Goal: Information Seeking & Learning: Learn about a topic

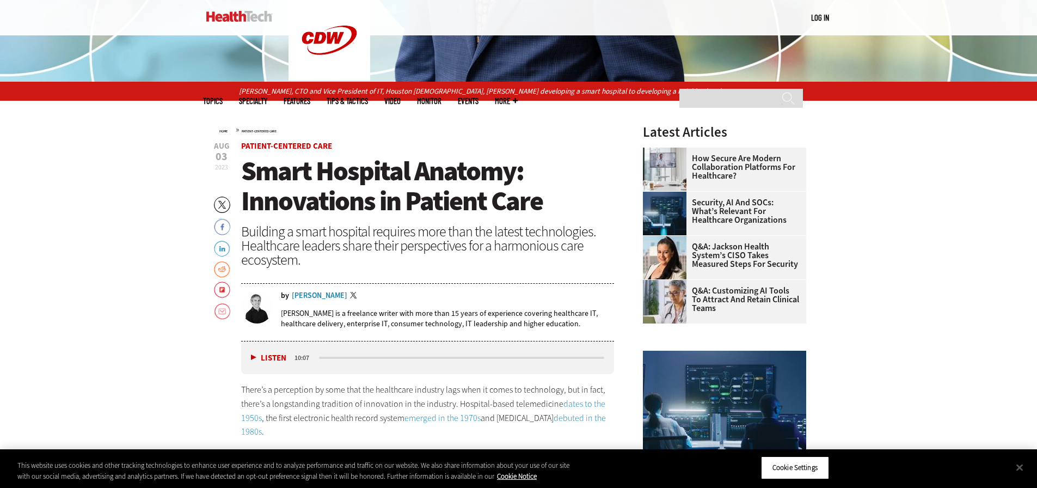
scroll to position [503, 0]
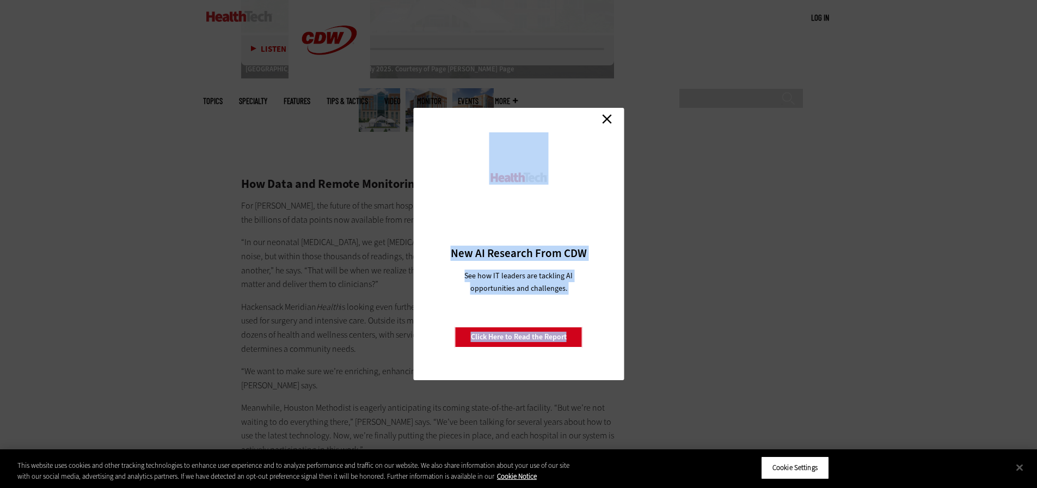
scroll to position [2681, 0]
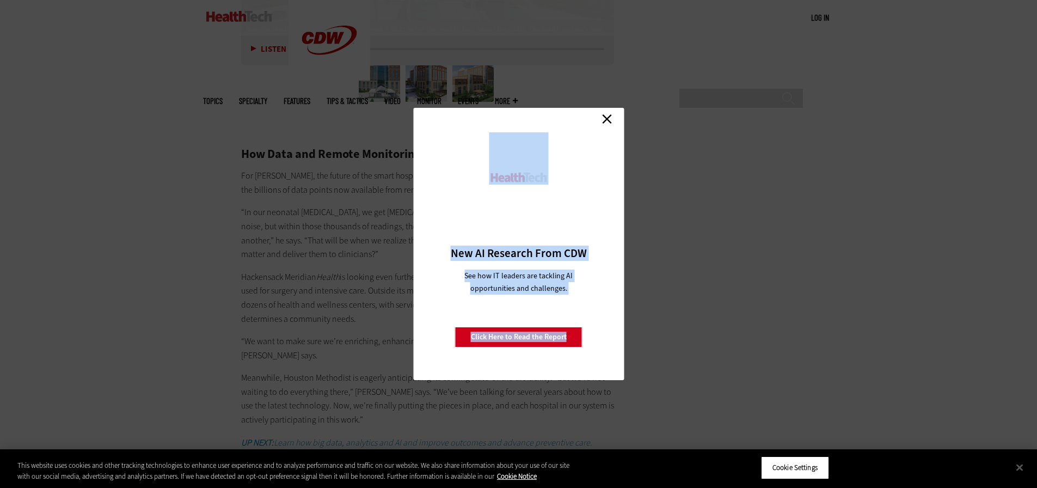
drag, startPoint x: 249, startPoint y: 170, endPoint x: 368, endPoint y: 238, distance: 137.7
click at [609, 120] on link "Close" at bounding box center [607, 118] width 16 height 16
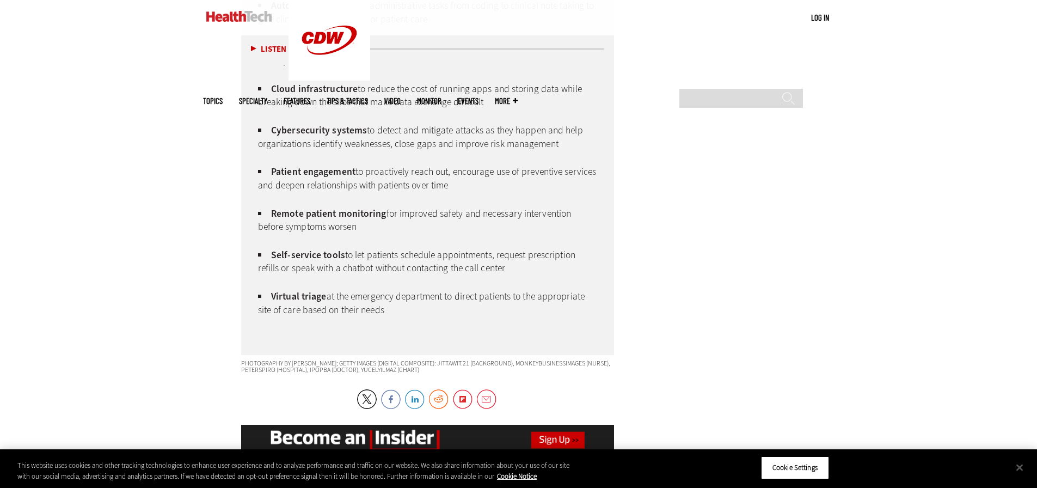
scroll to position [3238, 0]
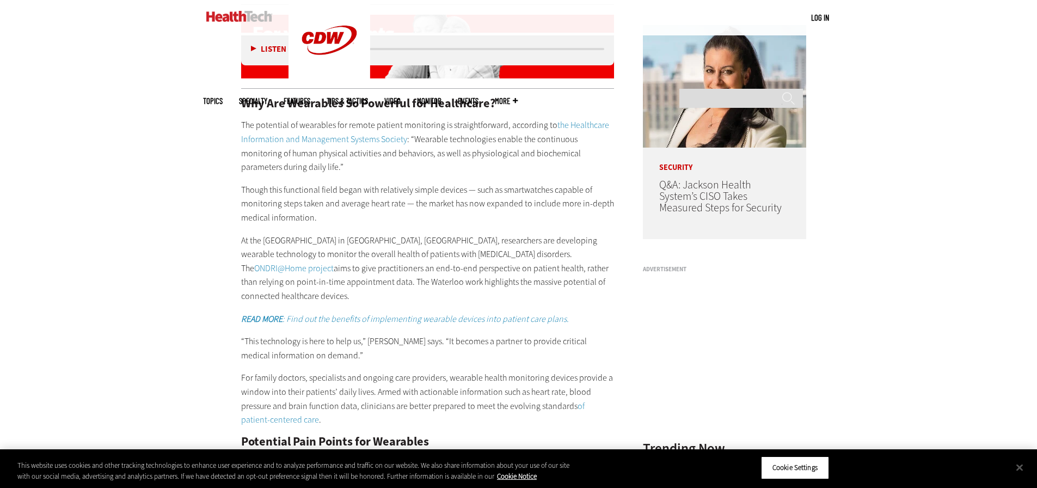
scroll to position [939, 0]
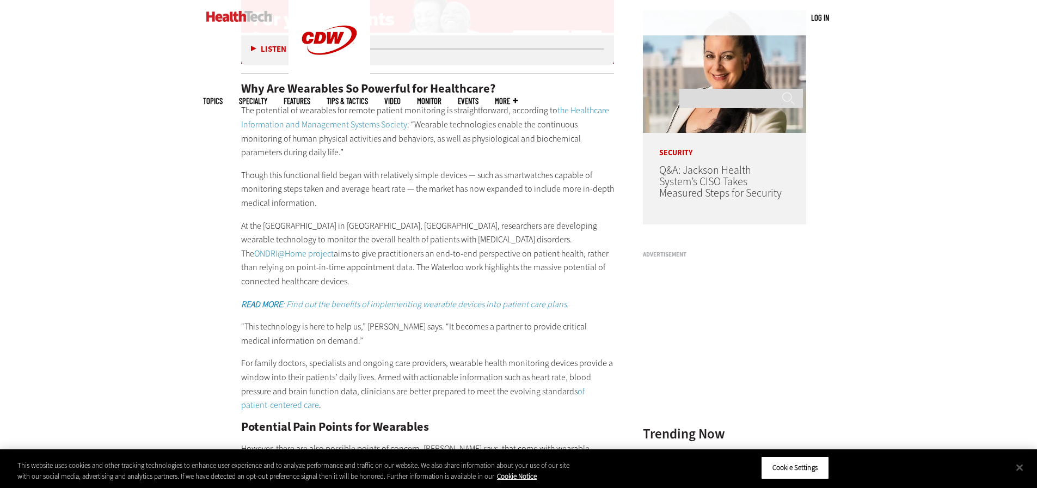
click at [509, 205] on p "Though this functional field began with relatively simple devices — such as sma…" at bounding box center [427, 189] width 373 height 42
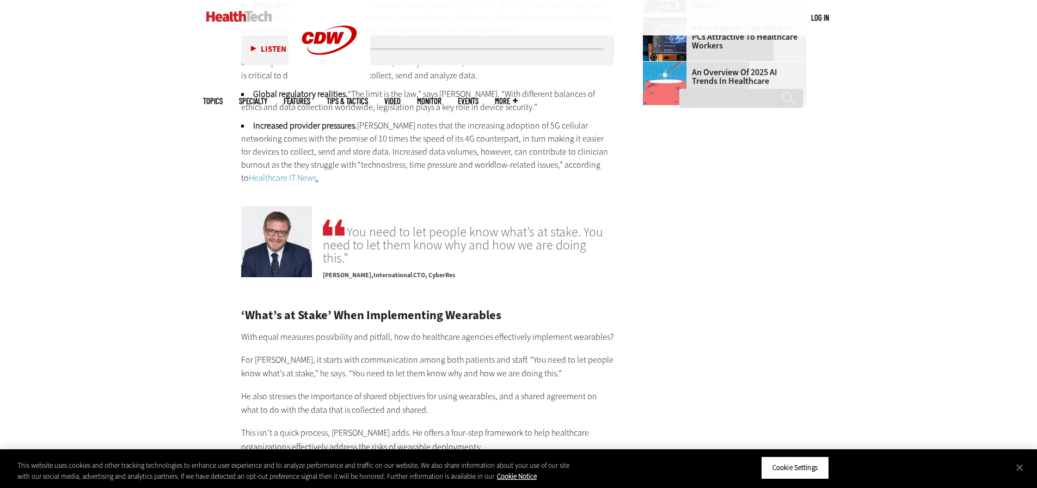
scroll to position [1578, 0]
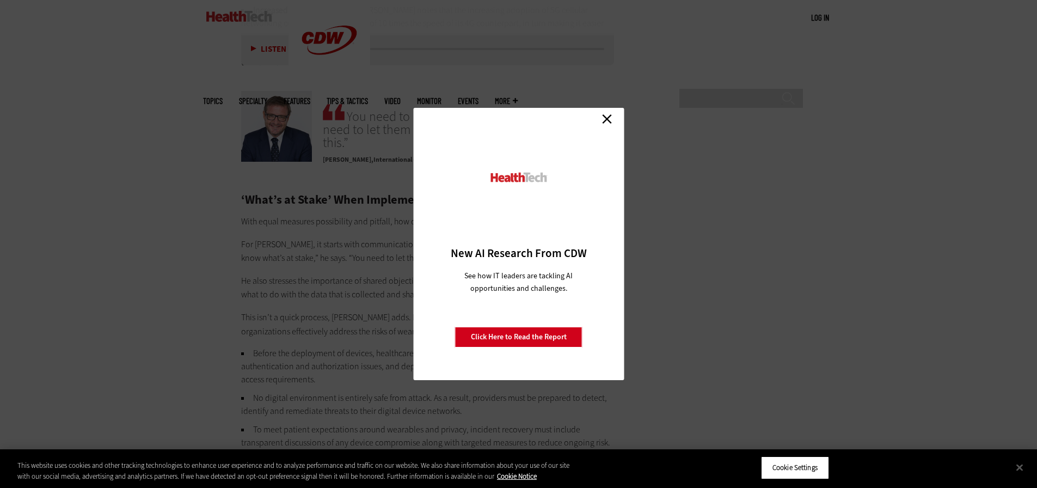
click at [610, 121] on link "Close" at bounding box center [607, 118] width 16 height 16
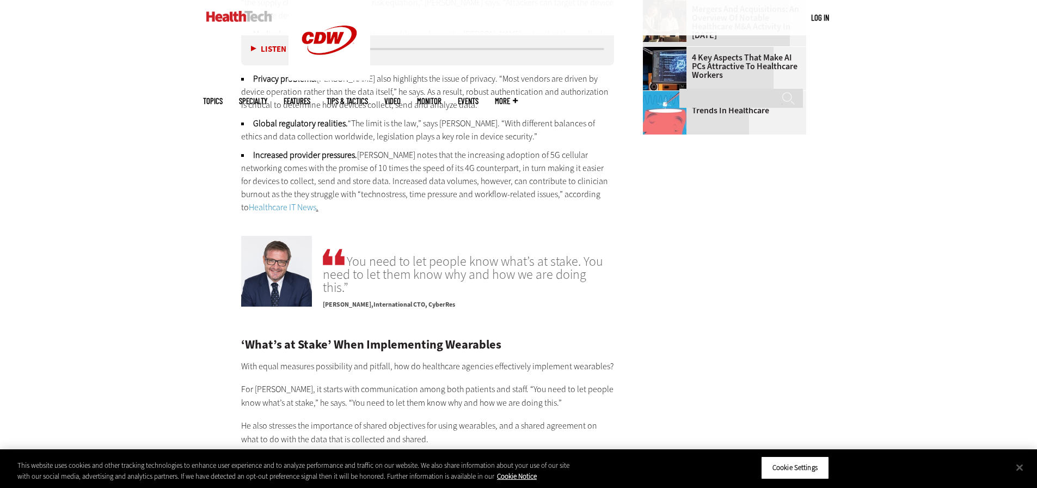
scroll to position [1333, 0]
